Goal: Consume media (video, audio)

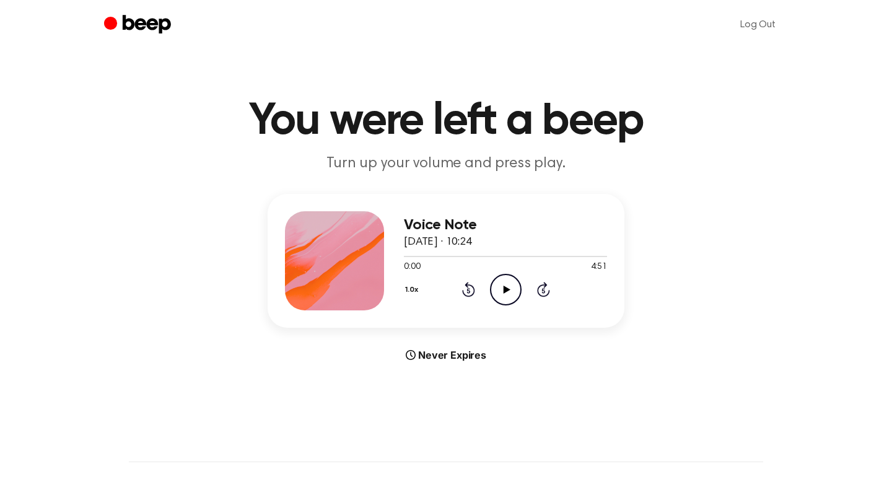
click at [495, 284] on icon "Play Audio" at bounding box center [506, 290] width 32 height 32
click at [413, 290] on button "1.0x" at bounding box center [413, 290] width 19 height 21
click at [421, 428] on span "2.0x" at bounding box center [423, 433] width 15 height 13
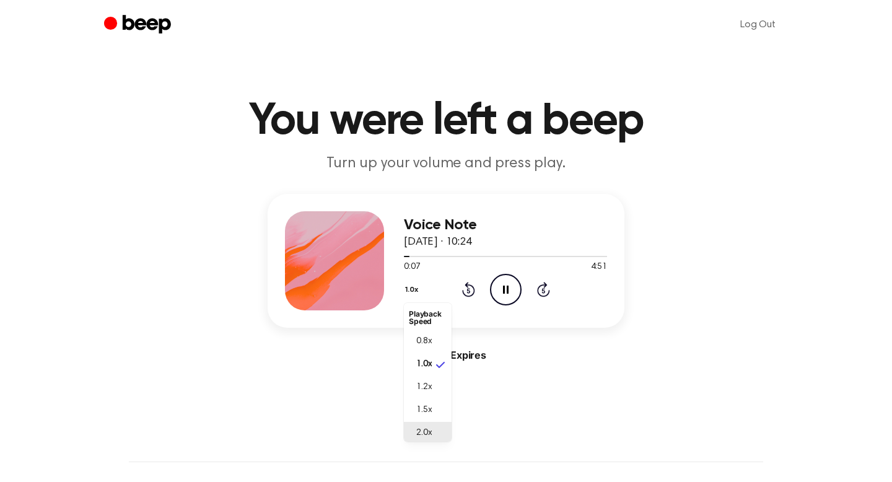
scroll to position [3, 0]
click at [473, 296] on icon "Rewind 5 seconds" at bounding box center [469, 289] width 14 height 16
click at [469, 292] on icon at bounding box center [468, 291] width 3 height 5
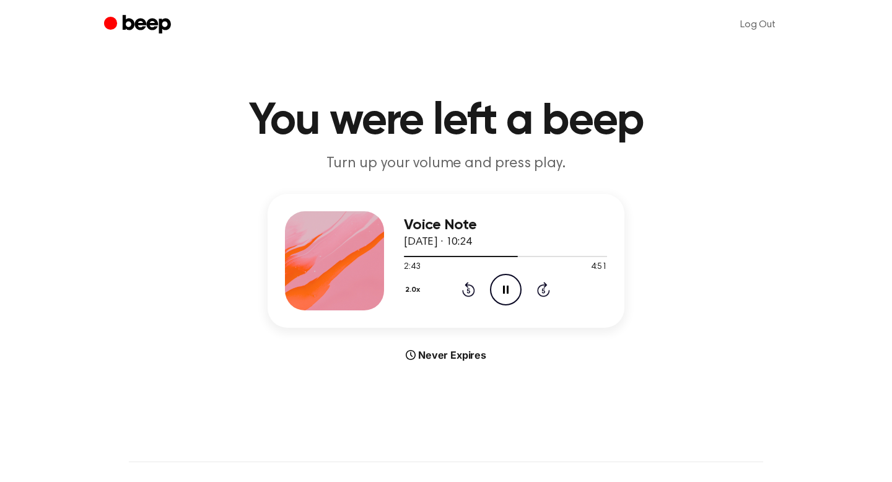
click at [469, 292] on icon at bounding box center [468, 291] width 3 height 5
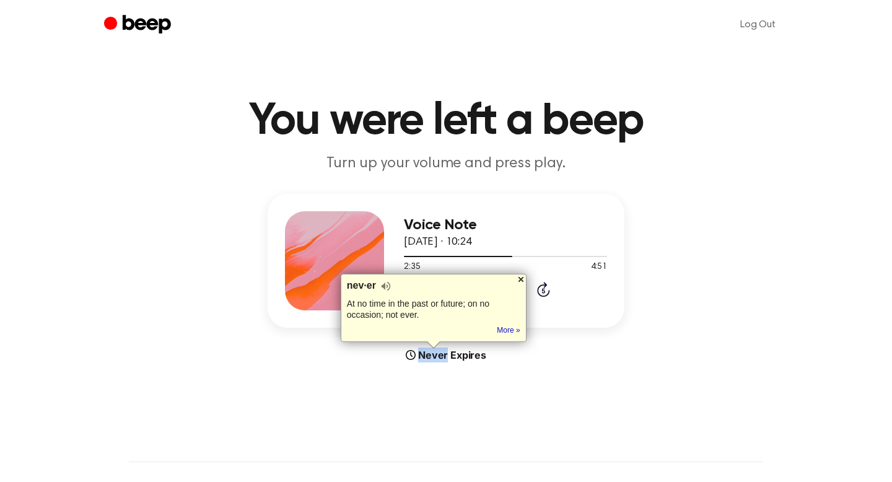
click at [522, 279] on div at bounding box center [521, 280] width 10 height 10
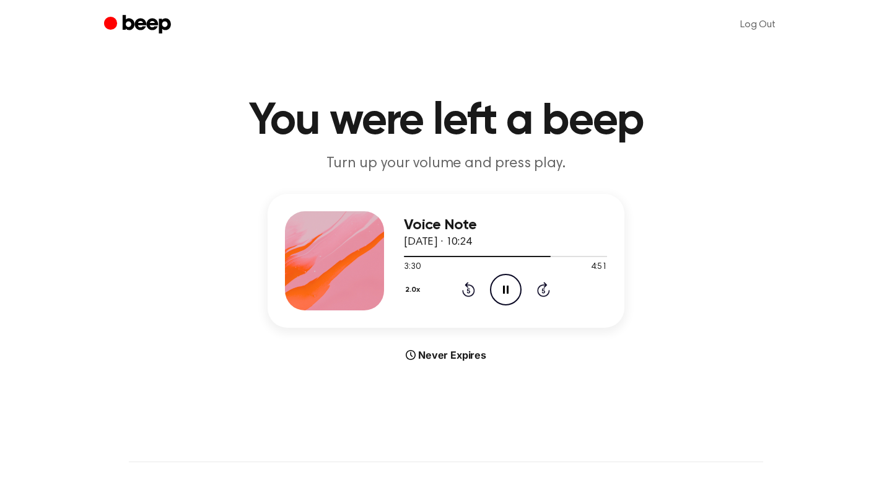
click at [503, 279] on icon "Pause Audio" at bounding box center [506, 290] width 32 height 32
click at [502, 284] on icon "Play Audio" at bounding box center [506, 290] width 32 height 32
click at [502, 284] on icon "Pause Audio" at bounding box center [506, 290] width 32 height 32
click at [506, 286] on icon at bounding box center [506, 290] width 7 height 8
click at [506, 286] on icon "Pause Audio" at bounding box center [506, 290] width 32 height 32
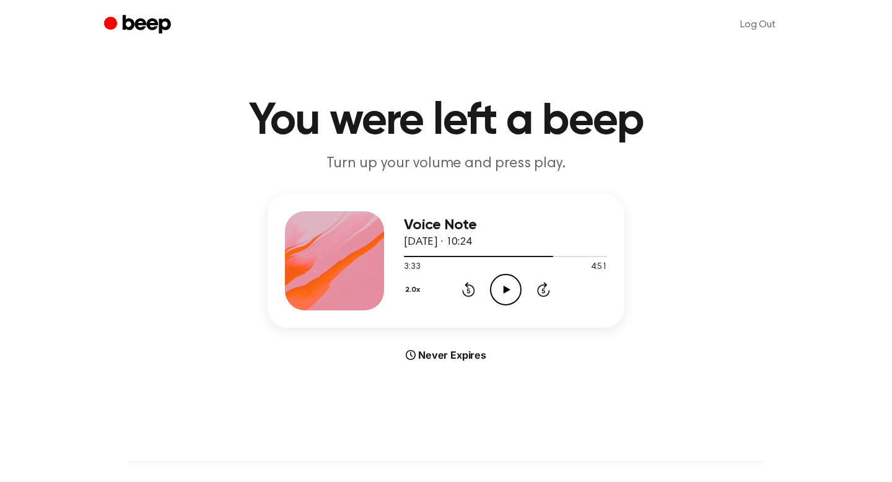
click at [506, 286] on icon at bounding box center [506, 290] width 7 height 8
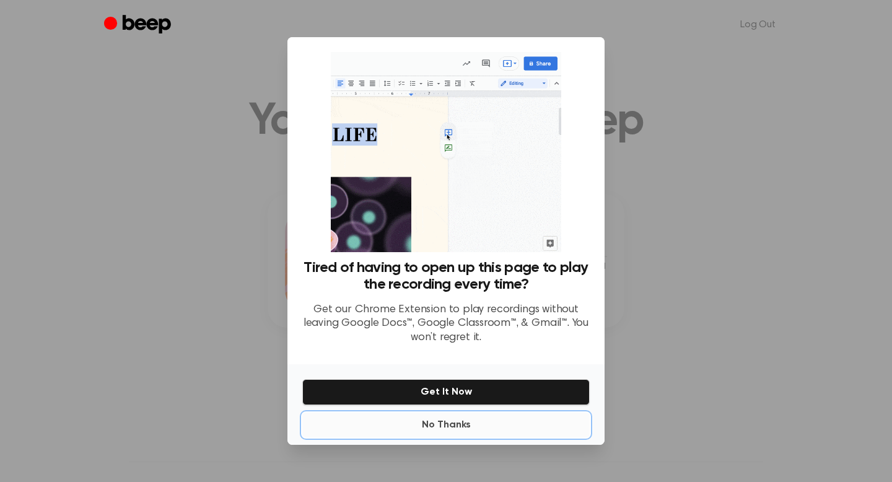
click at [451, 427] on button "No Thanks" at bounding box center [446, 425] width 288 height 25
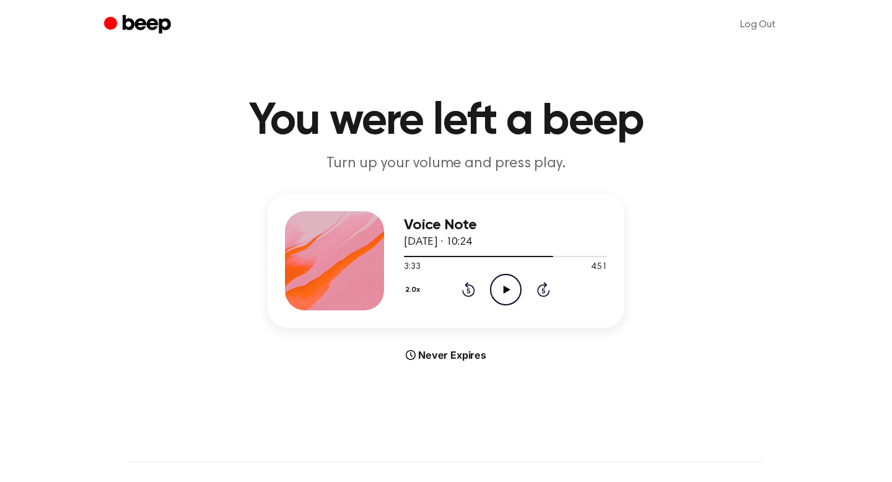
click at [500, 284] on icon "Play Audio" at bounding box center [506, 290] width 32 height 32
click at [510, 295] on icon "Play Audio" at bounding box center [506, 290] width 32 height 32
click at [510, 295] on icon "Pause Audio" at bounding box center [506, 290] width 32 height 32
